Goal: Information Seeking & Learning: Learn about a topic

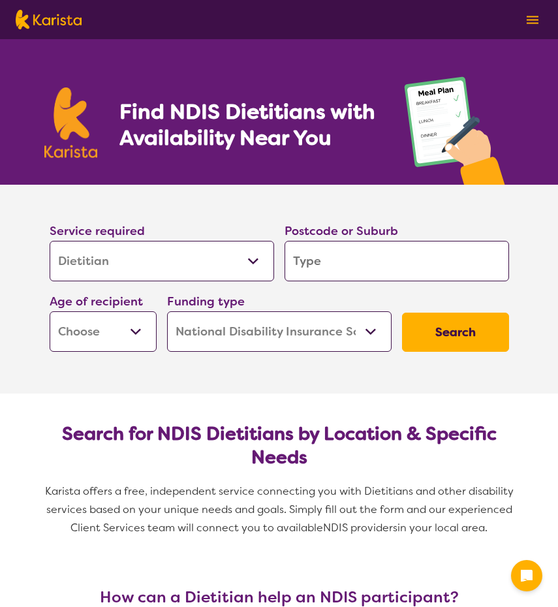
select select "Dietitian"
select select "NDIS"
select select "Dietitian"
select select "NDIS"
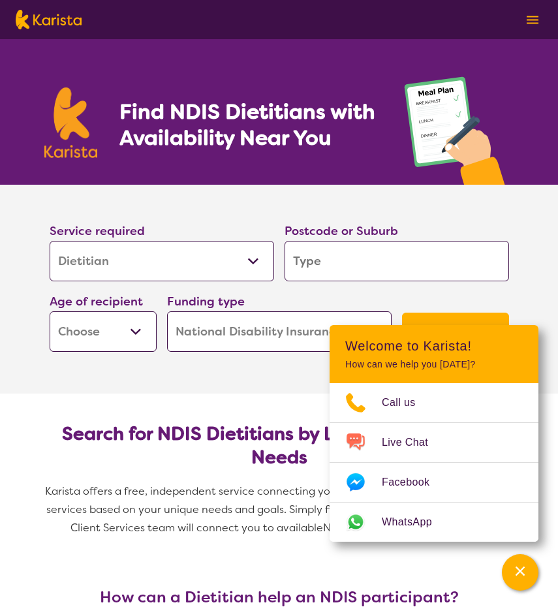
scroll to position [22, 0]
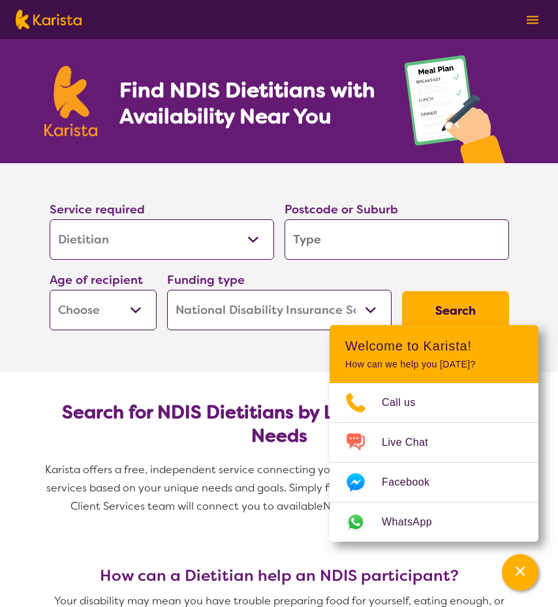
click at [358, 249] on input "search" at bounding box center [397, 239] width 225 height 40
type input "4"
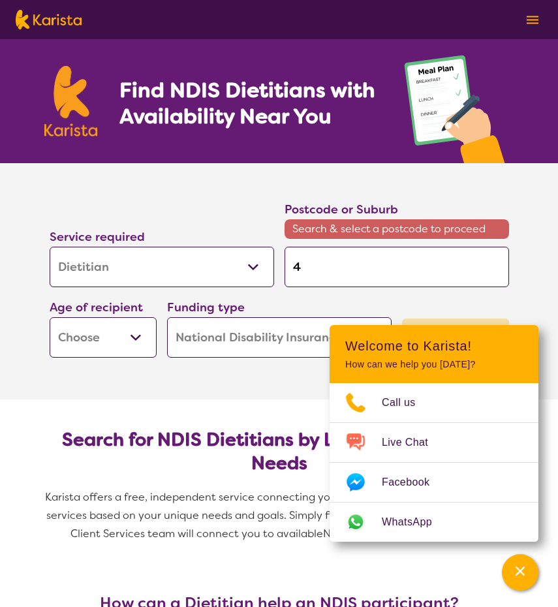
type input "42"
type input "421"
type input "4214"
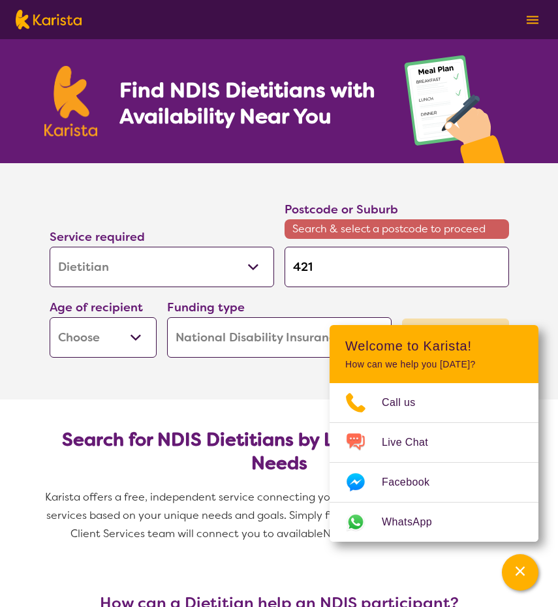
type input "4214"
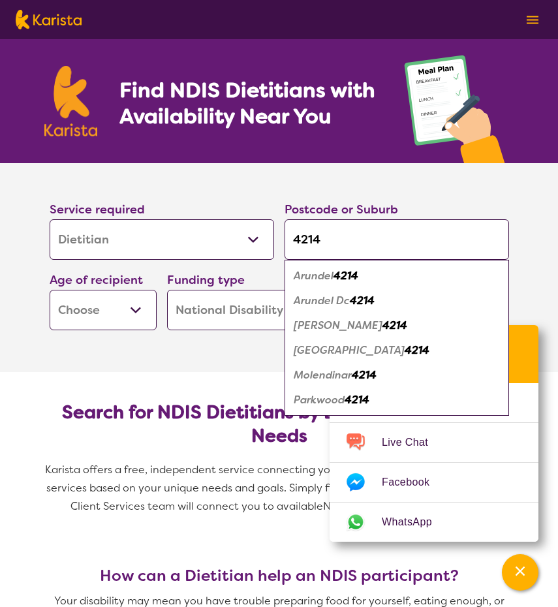
type input "4214"
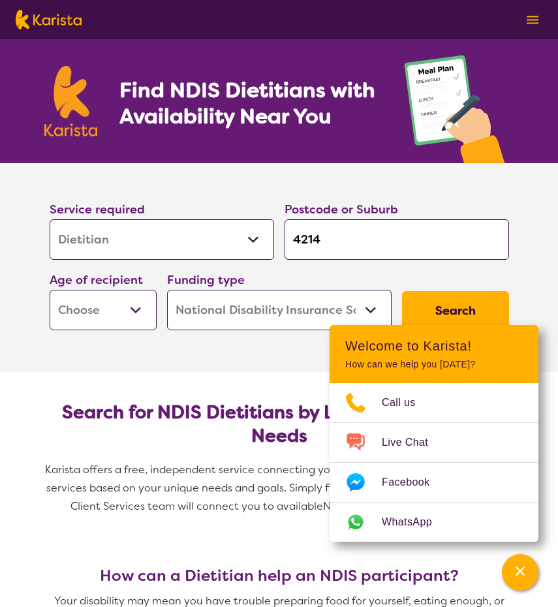
select select "AS"
click at [450, 298] on button "Search" at bounding box center [455, 310] width 107 height 39
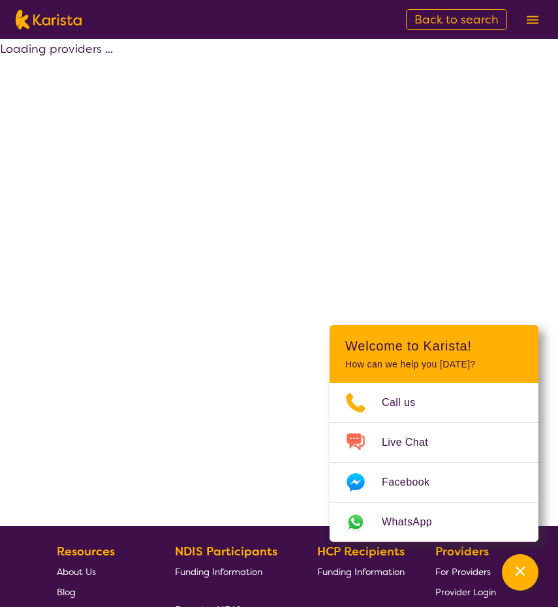
select select "by_score"
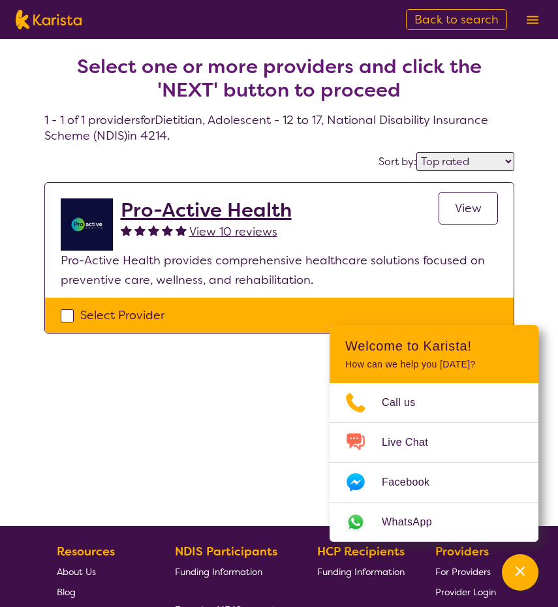
click at [284, 138] on h4 "Select one or more providers and click the 'NEXT' button to proceed 1 - 1 of 1 …" at bounding box center [279, 83] width 470 height 120
click at [176, 208] on h2 "Pro-Active Health" at bounding box center [206, 209] width 171 height 23
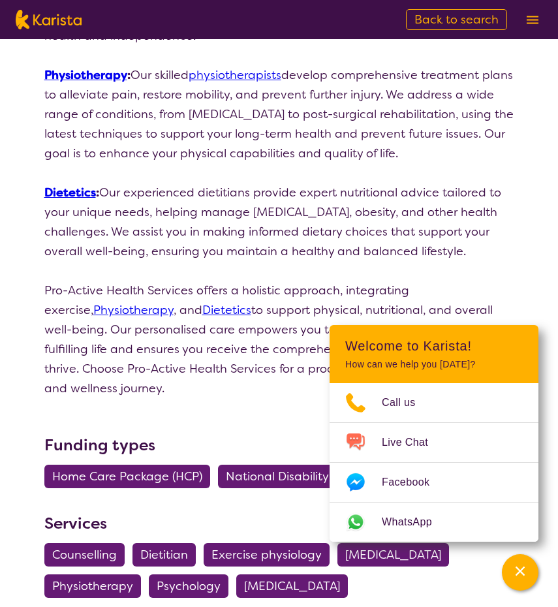
scroll to position [426, 0]
